Goal: Task Accomplishment & Management: Manage account settings

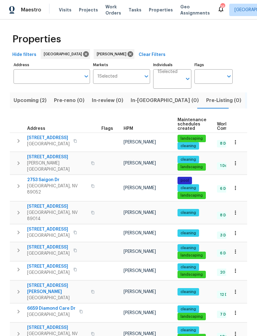
click at [143, 107] on button "In-reno (0)" at bounding box center [165, 100] width 76 height 16
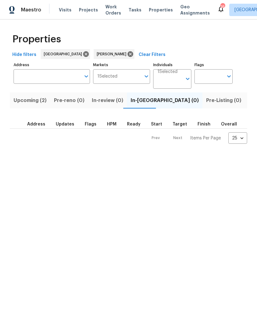
click at [43, 102] on span "Upcoming (2)" at bounding box center [30, 100] width 33 height 9
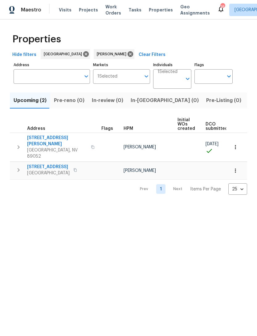
click at [50, 138] on span "3629 Via Messina" at bounding box center [57, 141] width 60 height 12
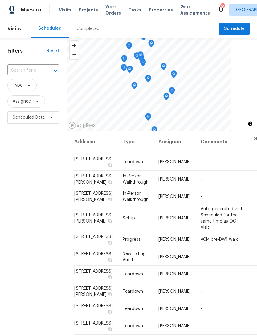
click at [33, 72] on input "text" at bounding box center [24, 71] width 35 height 10
type input "3629"
click at [23, 85] on li "3629 Via Messina, Henderson, NV 89052" at bounding box center [33, 85] width 52 height 10
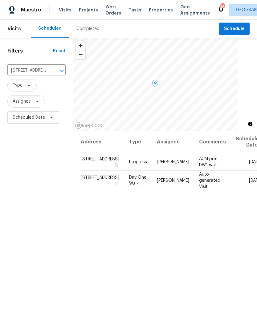
click at [0, 0] on icon at bounding box center [0, 0] width 0 height 0
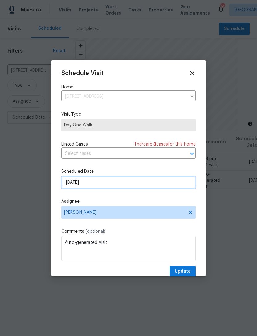
click at [134, 183] on input "10/10/2025" at bounding box center [128, 182] width 135 height 12
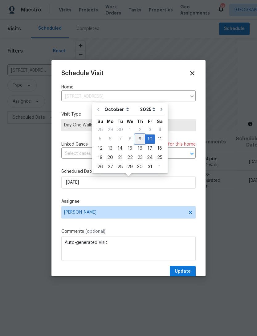
click at [139, 138] on div "9" at bounding box center [140, 139] width 10 height 9
type input "10/9/2025"
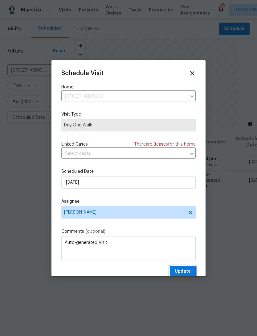
click at [188, 269] on span "Update" at bounding box center [183, 271] width 16 height 8
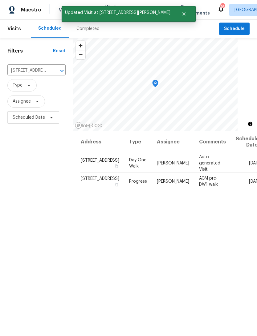
click at [51, 69] on icon "Clear" at bounding box center [54, 71] width 6 height 6
